Goal: Task Accomplishment & Management: Use online tool/utility

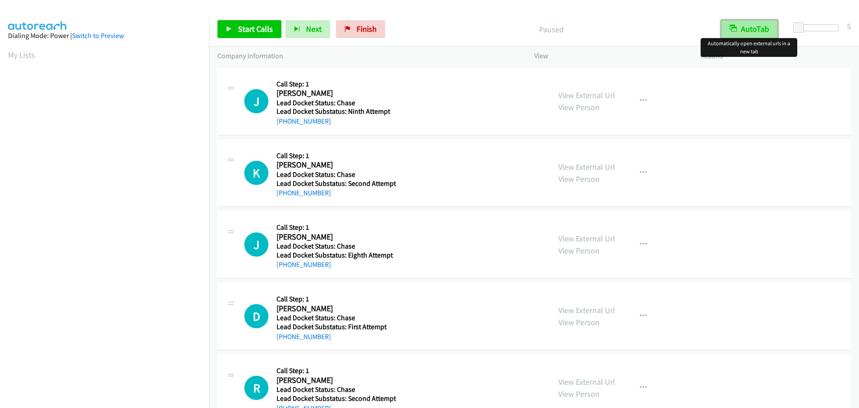
click at [760, 32] on button "AutoTab" at bounding box center [750, 29] width 56 height 18
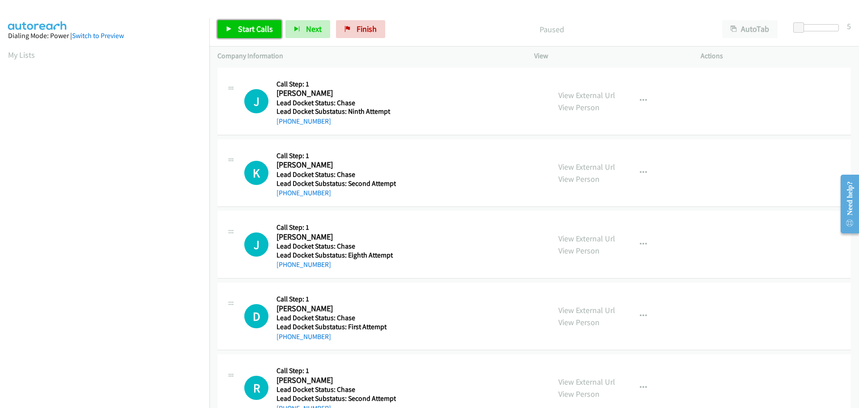
click at [257, 30] on span "Start Calls" at bounding box center [255, 29] width 35 height 10
drag, startPoint x: 327, startPoint y: 124, endPoint x: 286, endPoint y: 126, distance: 41.2
click at [286, 126] on div "[PHONE_NUMBER]" at bounding box center [335, 121] width 117 height 11
copy link "[PHONE_NUMBER]"
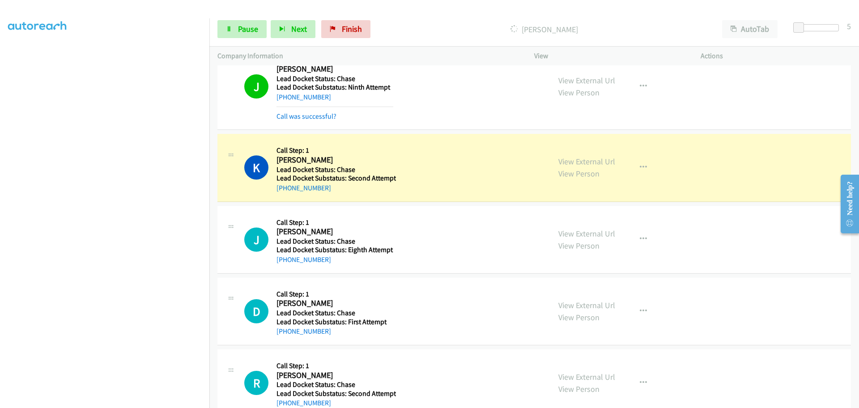
scroll to position [47, 0]
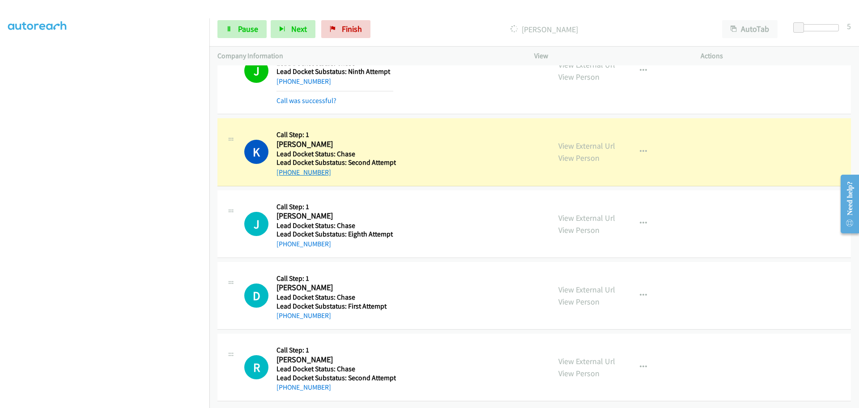
drag, startPoint x: 333, startPoint y: 167, endPoint x: 286, endPoint y: 167, distance: 47.0
click at [286, 167] on div "[PHONE_NUMBER]" at bounding box center [337, 172] width 120 height 11
copy link "[PHONE_NUMBER]"
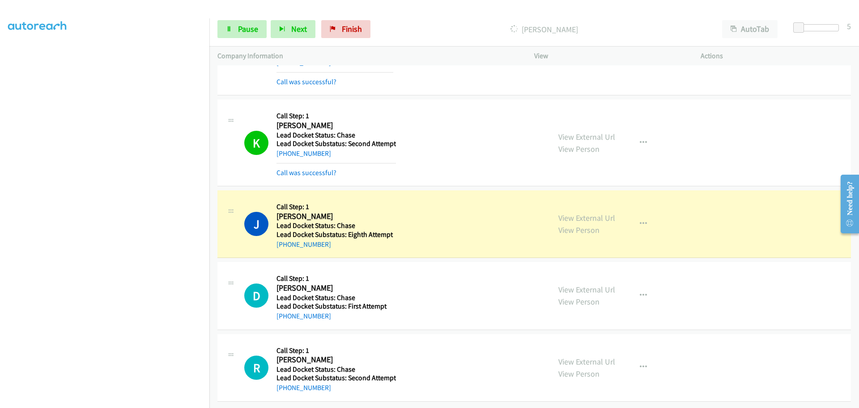
scroll to position [65, 0]
drag, startPoint x: 333, startPoint y: 243, endPoint x: 284, endPoint y: 242, distance: 48.8
click at [284, 242] on div "[PHONE_NUMBER]" at bounding box center [335, 244] width 117 height 11
copy link "[PHONE_NUMBER]"
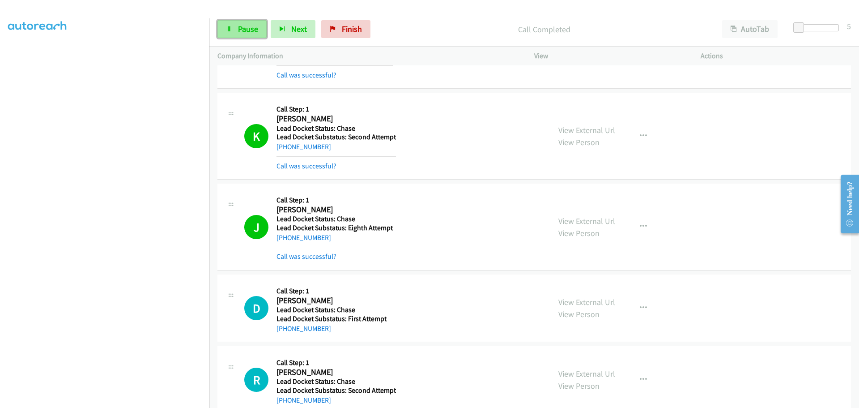
click at [258, 31] on link "Pause" at bounding box center [242, 29] width 49 height 18
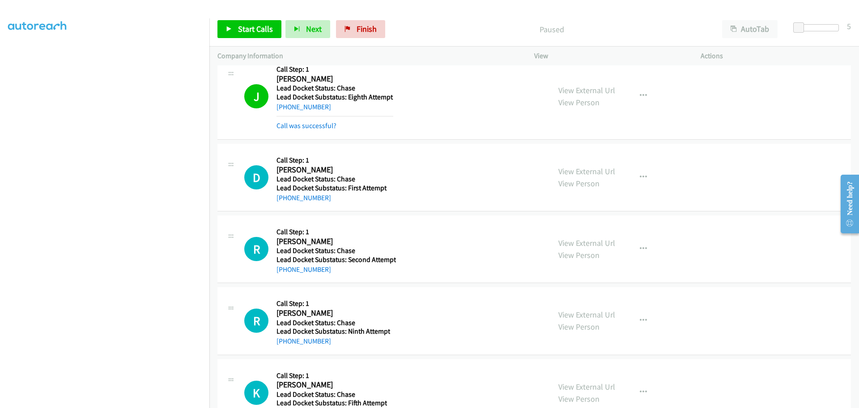
scroll to position [244, 0]
